Goal: Obtain resource: Download file/media

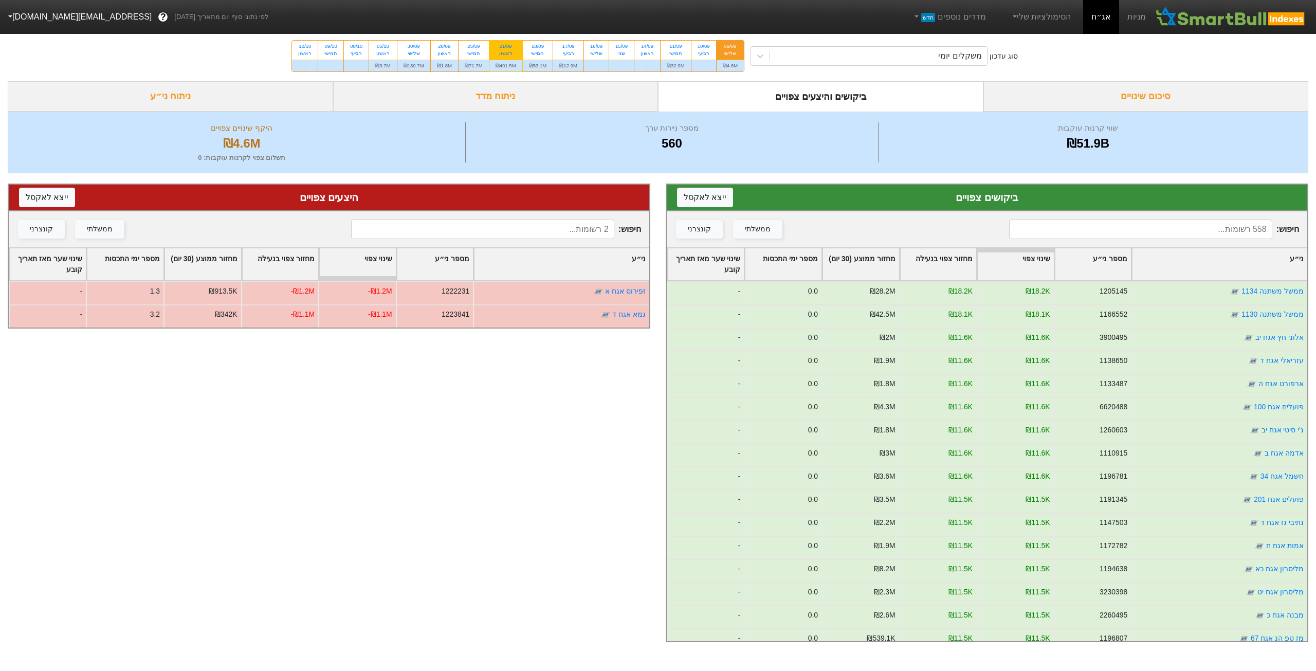
click at [507, 63] on div "₪491.5M" at bounding box center [505, 66] width 33 height 12
click at [506, 47] on input "21/09 ראשון ₪491.5M" at bounding box center [502, 44] width 7 height 7
radio input "true"
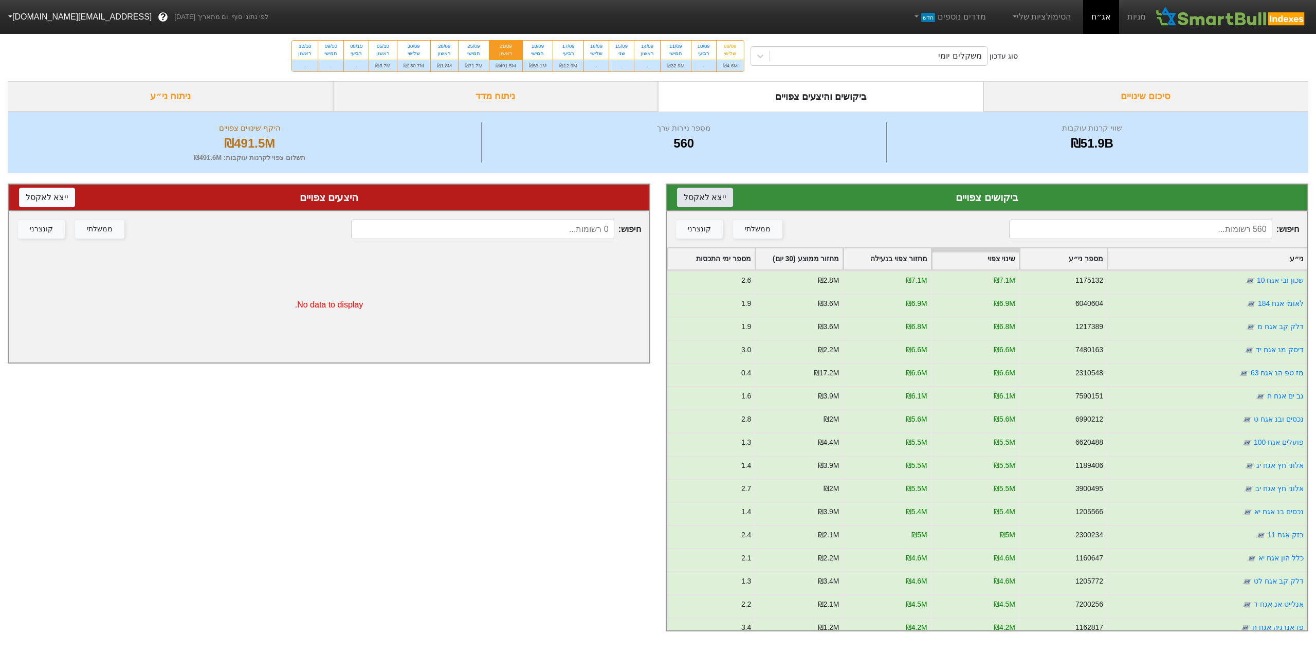
click at [706, 196] on button "ייצא ל אקסל" at bounding box center [705, 198] width 56 height 20
click at [1121, 99] on div "סיכום שינויים" at bounding box center [1145, 96] width 325 height 30
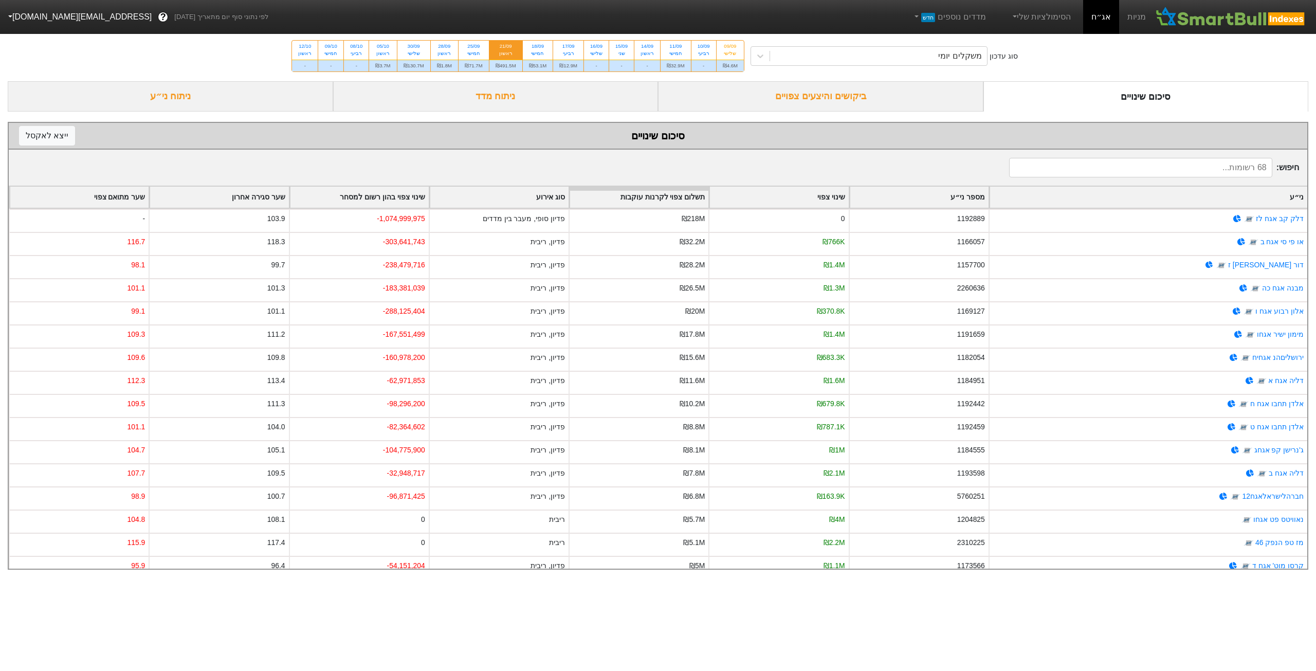
click at [889, 95] on div "ביקושים והיצעים צפויים" at bounding box center [820, 96] width 325 height 30
